Goal: Task Accomplishment & Management: Manage account settings

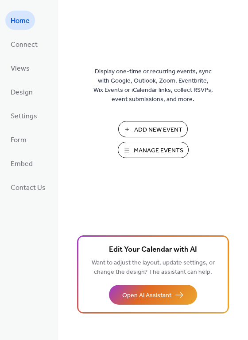
click at [158, 151] on span "Manage Events" at bounding box center [159, 150] width 50 height 9
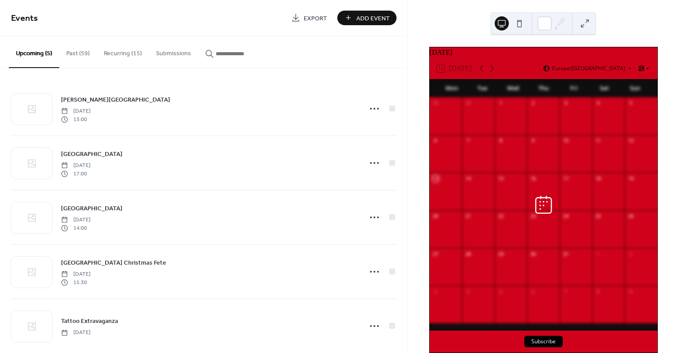
click at [114, 54] on button "Recurring (15)" at bounding box center [123, 51] width 52 height 31
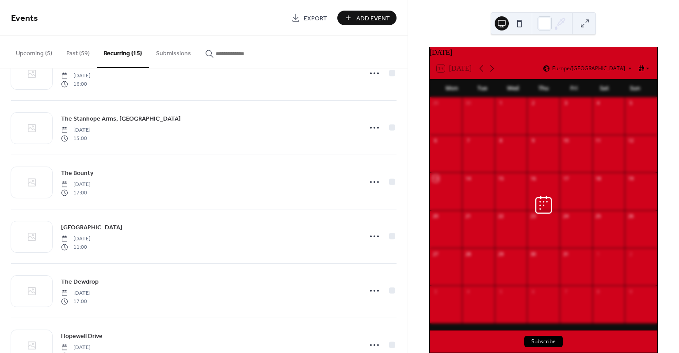
scroll to position [309, 0]
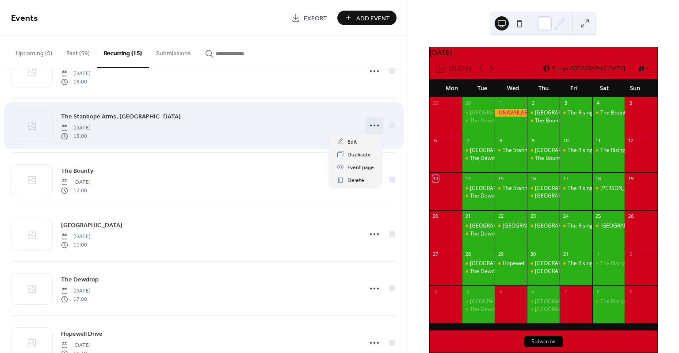
click at [369, 125] on icon at bounding box center [374, 125] width 14 height 14
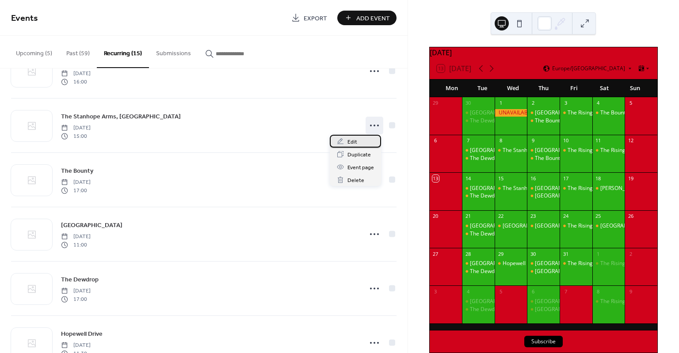
click at [356, 143] on span "Edit" at bounding box center [352, 141] width 10 height 9
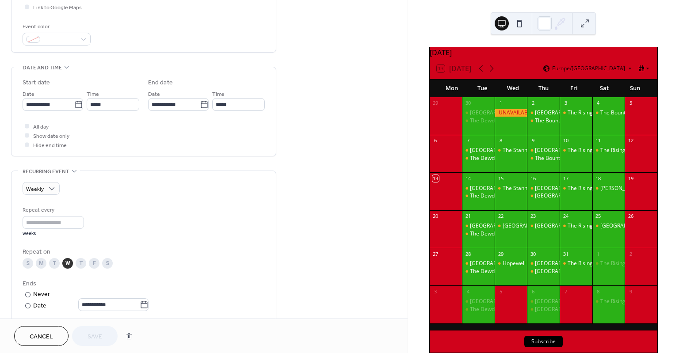
scroll to position [265, 0]
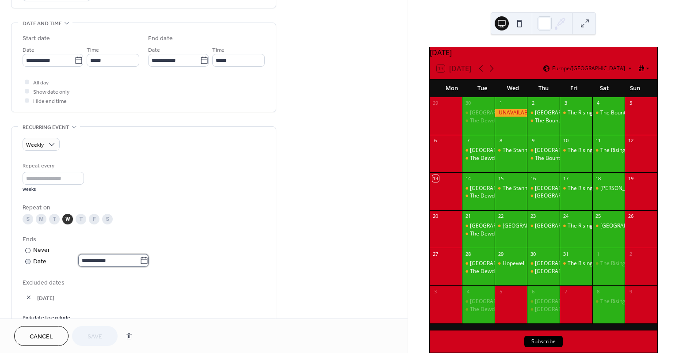
click at [88, 260] on body "**********" at bounding box center [339, 176] width 679 height 353
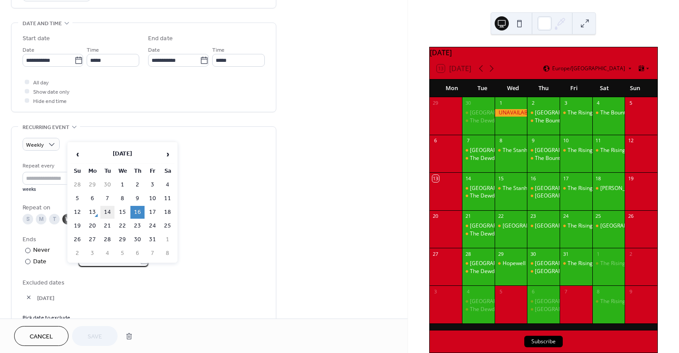
click at [111, 214] on td "14" at bounding box center [107, 212] width 14 height 13
type input "**********"
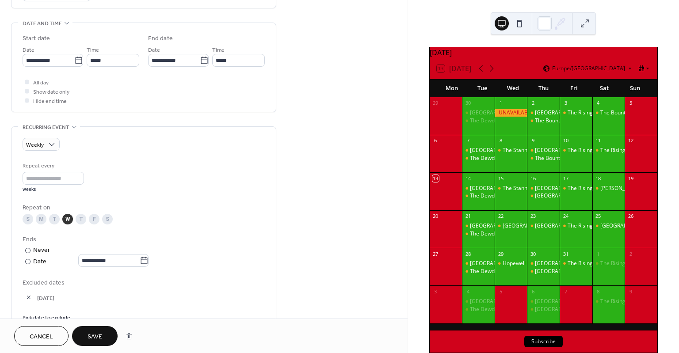
click at [105, 331] on button "Save" at bounding box center [95, 336] width 46 height 20
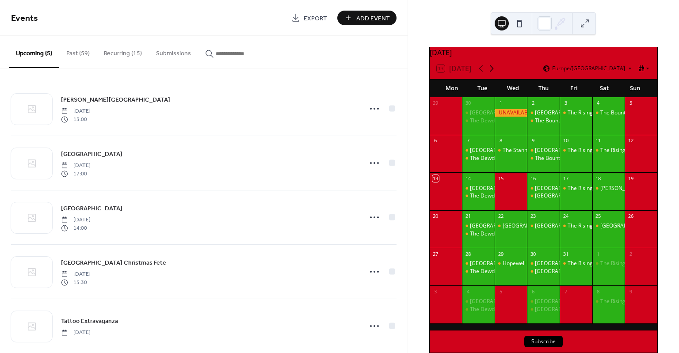
click at [493, 72] on icon at bounding box center [492, 68] width 4 height 7
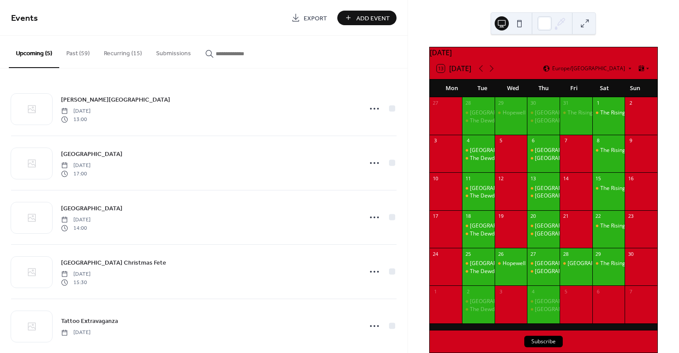
click at [124, 51] on button "Recurring (15)" at bounding box center [123, 51] width 52 height 31
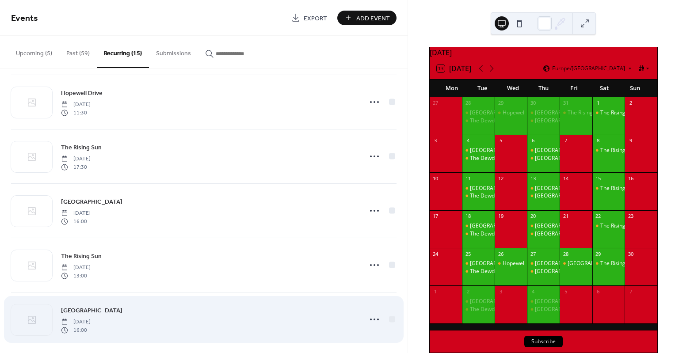
scroll to position [554, 0]
click at [370, 314] on icon at bounding box center [374, 316] width 14 height 14
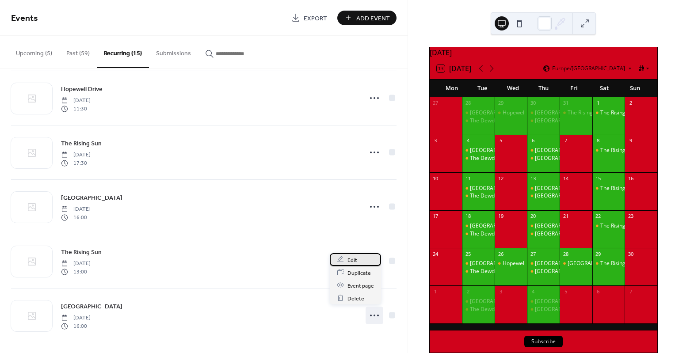
click at [352, 260] on span "Edit" at bounding box center [352, 260] width 10 height 9
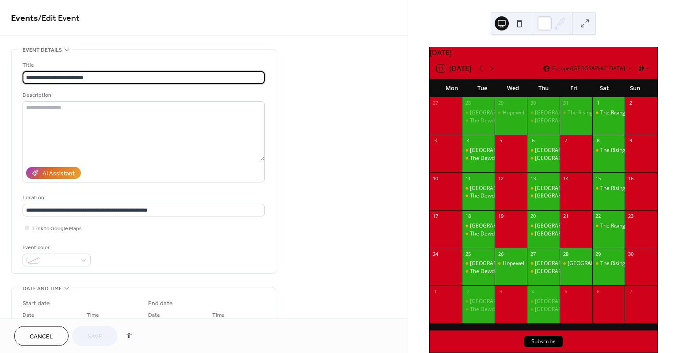
type input "**********"
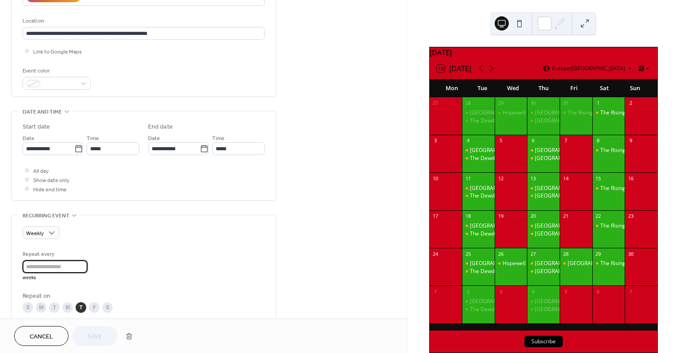
drag, startPoint x: 38, startPoint y: 270, endPoint x: 19, endPoint y: 267, distance: 19.1
click at [19, 267] on div "**********" at bounding box center [143, 307] width 264 height 185
type input "*"
click at [93, 335] on span "Save" at bounding box center [95, 336] width 15 height 9
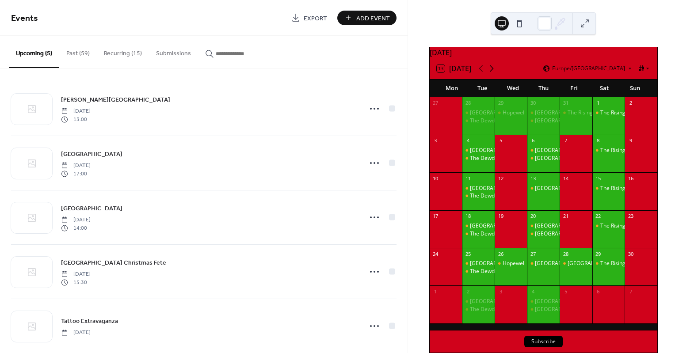
click at [491, 74] on icon at bounding box center [491, 68] width 11 height 11
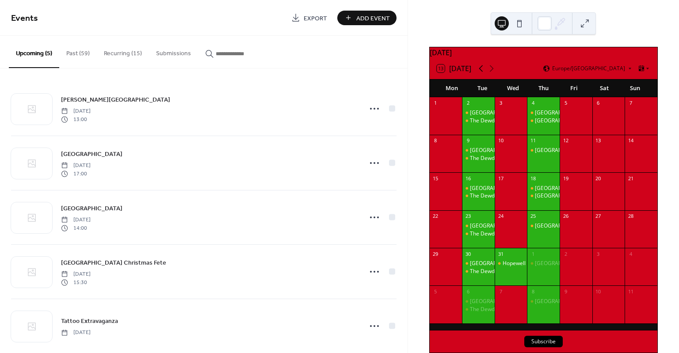
click at [478, 74] on icon at bounding box center [481, 68] width 11 height 11
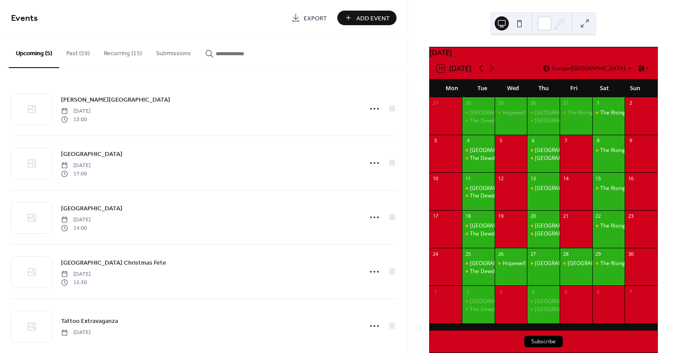
click at [477, 74] on icon at bounding box center [481, 68] width 11 height 11
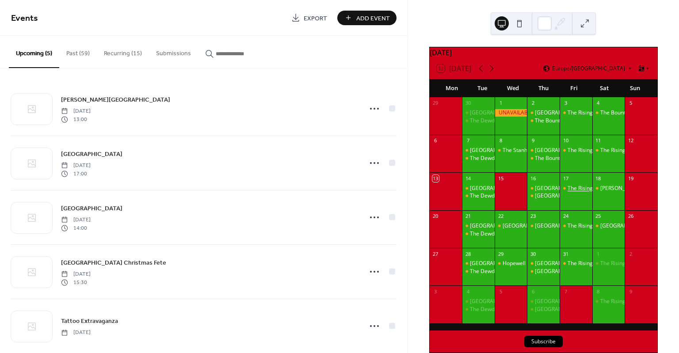
click at [583, 192] on div "The Rising Sun" at bounding box center [586, 189] width 36 height 8
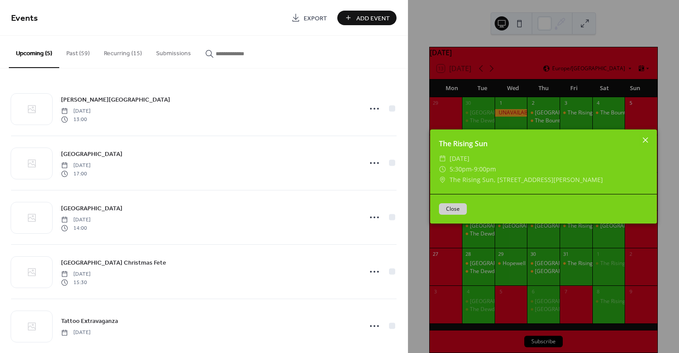
click at [644, 142] on icon at bounding box center [645, 140] width 11 height 11
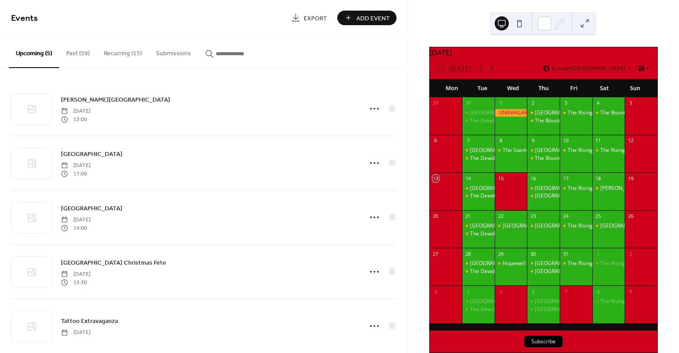
click at [120, 57] on button "Recurring (15)" at bounding box center [123, 51] width 52 height 31
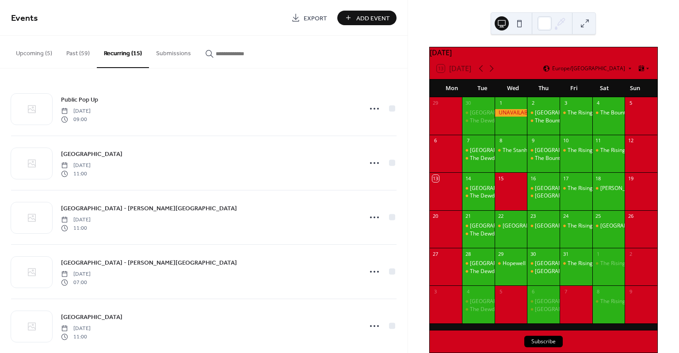
click at [32, 54] on button "Upcoming (5)" at bounding box center [34, 51] width 50 height 31
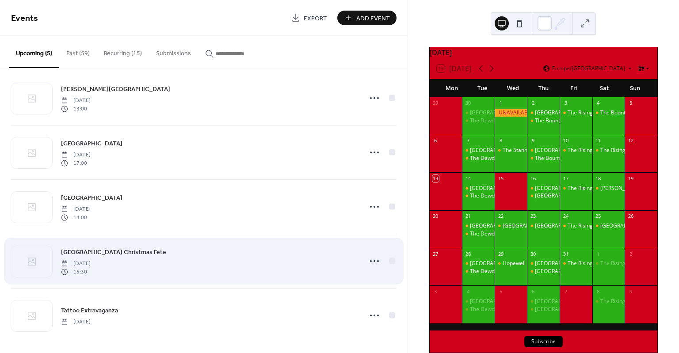
scroll to position [12, 0]
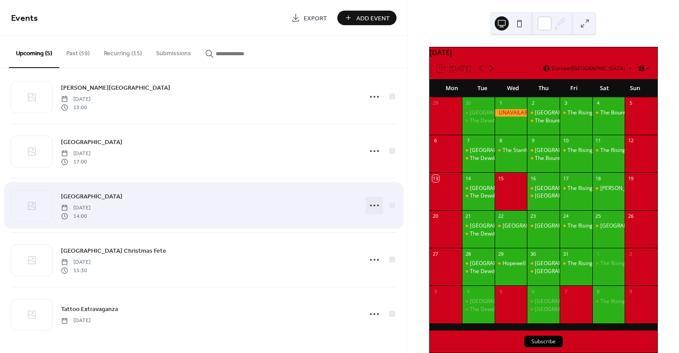
click at [370, 205] on circle at bounding box center [371, 206] width 2 height 2
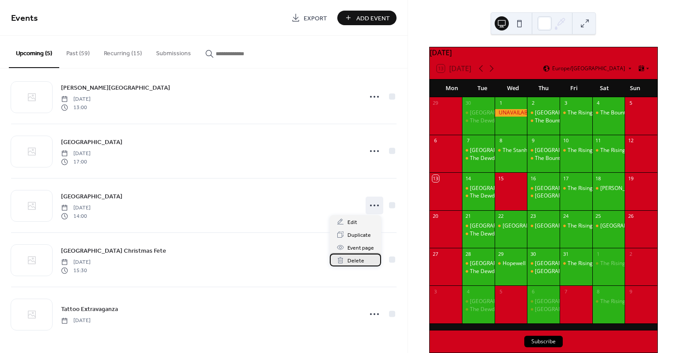
click at [351, 259] on span "Delete" at bounding box center [355, 260] width 17 height 9
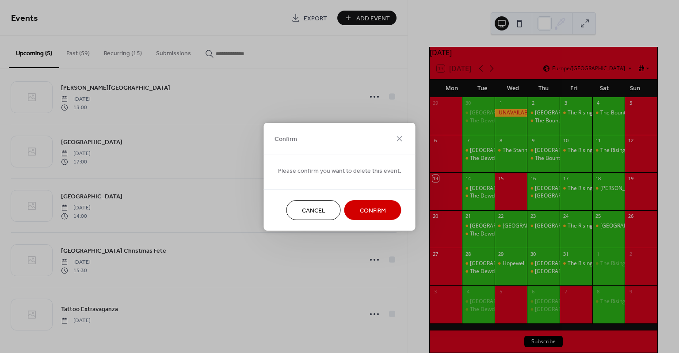
click at [382, 210] on span "Confirm" at bounding box center [373, 210] width 26 height 9
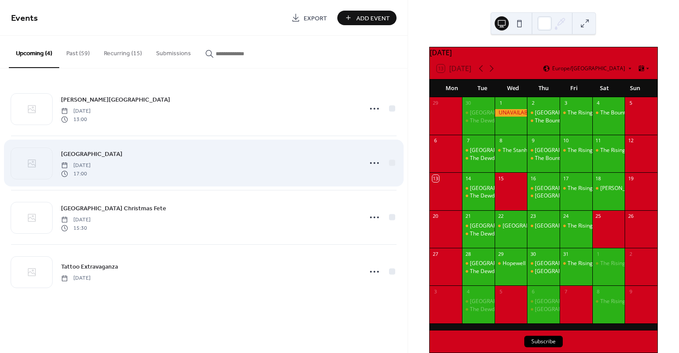
click at [122, 152] on span "[GEOGRAPHIC_DATA]" at bounding box center [91, 154] width 61 height 9
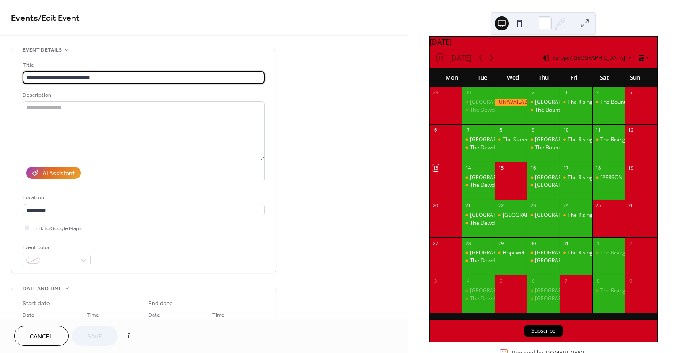
scroll to position [38, 0]
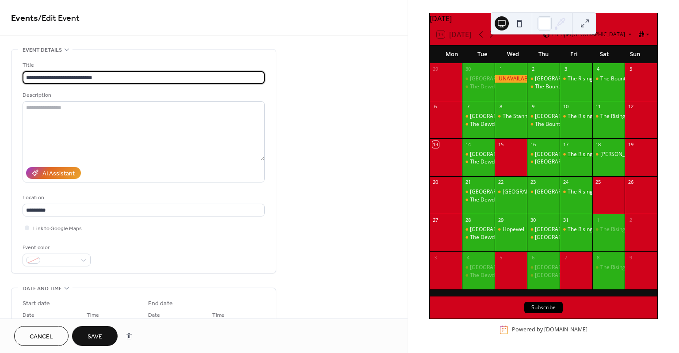
type input "**********"
